Goal: Unclear

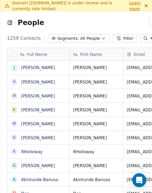
scroll to position [165, 234]
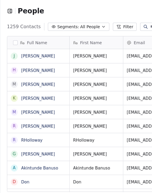
scroll to position [165, 234]
